Goal: Task Accomplishment & Management: Use online tool/utility

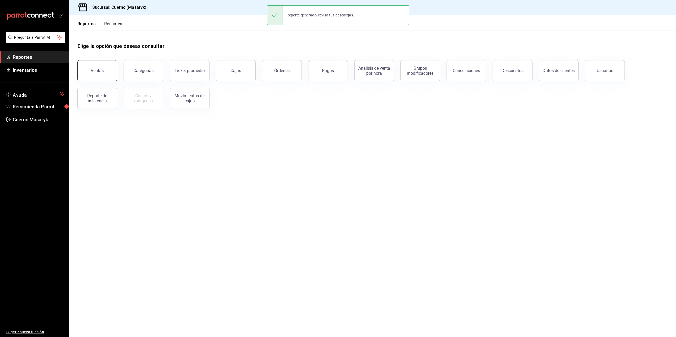
click at [98, 73] on button "Ventas" at bounding box center [97, 70] width 40 height 21
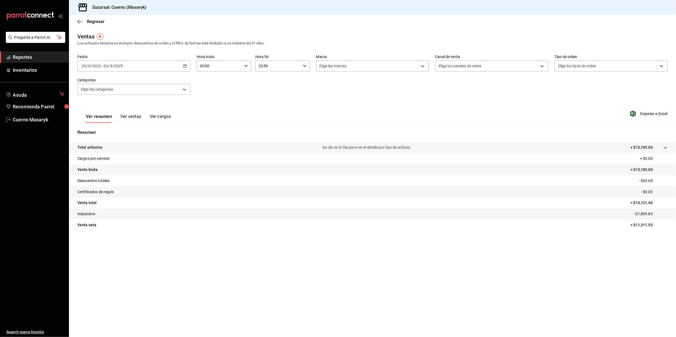
click at [184, 67] on icon "button" at bounding box center [185, 66] width 4 height 4
click at [105, 129] on span "Rango de fechas" at bounding box center [102, 130] width 41 height 6
click at [137, 135] on abbr "22" at bounding box center [138, 136] width 3 height 4
click at [176, 137] on abbr "26" at bounding box center [175, 136] width 3 height 4
click at [222, 68] on input "00:00" at bounding box center [219, 66] width 45 height 11
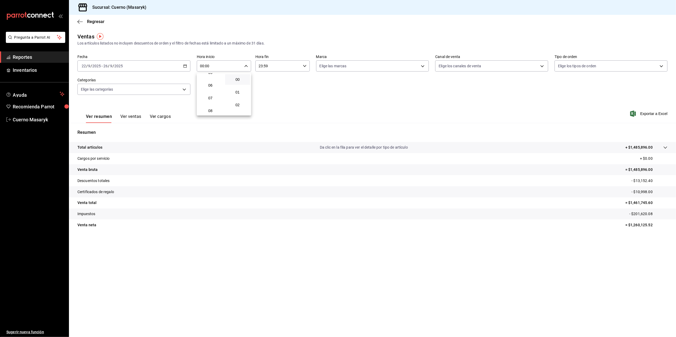
scroll to position [35, 0]
click at [210, 109] on span "05" at bounding box center [210, 108] width 19 height 4
type input "05:00"
click at [247, 66] on div at bounding box center [338, 168] width 676 height 337
click at [274, 66] on input "23:59" at bounding box center [277, 66] width 45 height 11
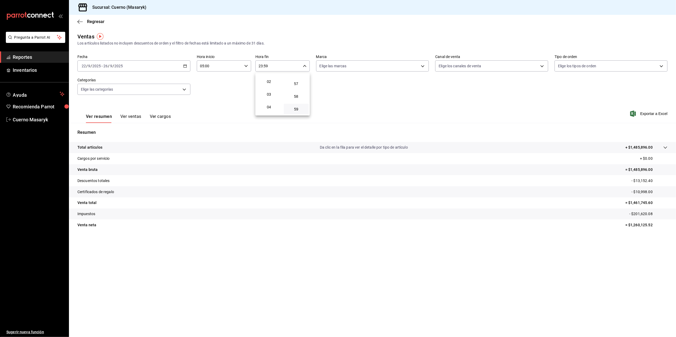
scroll to position [35, 0]
click at [269, 108] on span "05" at bounding box center [269, 108] width 19 height 4
click at [302, 64] on div at bounding box center [338, 168] width 676 height 337
click at [299, 68] on input "05:59" at bounding box center [277, 66] width 45 height 11
click at [297, 80] on span "00" at bounding box center [296, 79] width 19 height 4
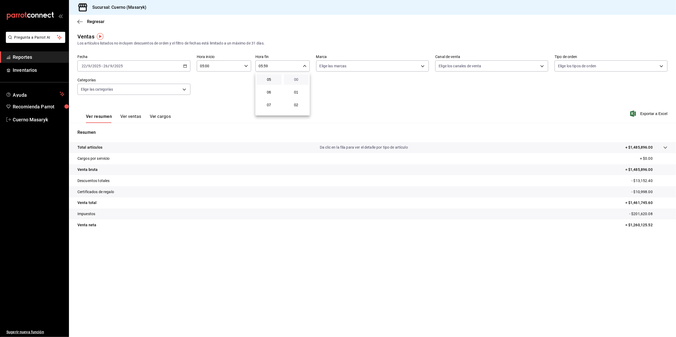
type input "05:00"
click at [392, 66] on div at bounding box center [338, 168] width 676 height 337
drag, startPoint x: 422, startPoint y: 62, endPoint x: 410, endPoint y: 74, distance: 17.6
click at [423, 62] on body "Pregunta a Parrot AI Reportes Inventarios Ayuda Recomienda Parrot Cuerno Masary…" at bounding box center [338, 168] width 676 height 337
click at [323, 104] on input "checkbox" at bounding box center [321, 104] width 5 height 5
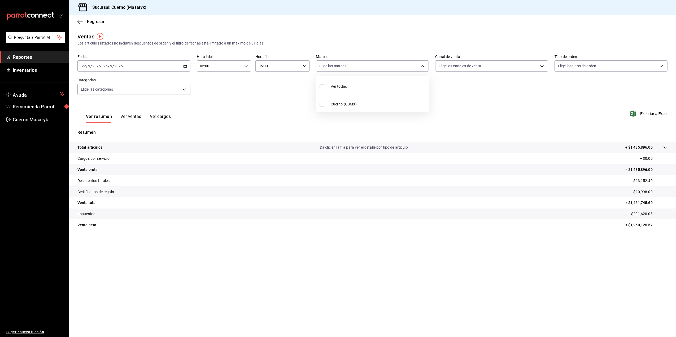
checkbox input "true"
type input "4ea0d660-02b3-4785-bb88-48b5ef6e196c"
checkbox input "true"
click at [550, 106] on div at bounding box center [338, 168] width 676 height 337
click at [653, 114] on span "Exportar a Excel" at bounding box center [649, 114] width 36 height 6
